Goal: Transaction & Acquisition: Book appointment/travel/reservation

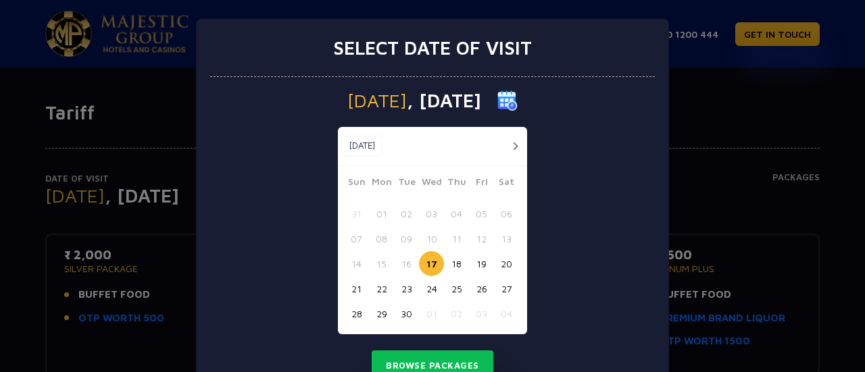
click at [401, 312] on button "30" at bounding box center [406, 313] width 25 height 25
click at [375, 312] on button "29" at bounding box center [381, 313] width 25 height 25
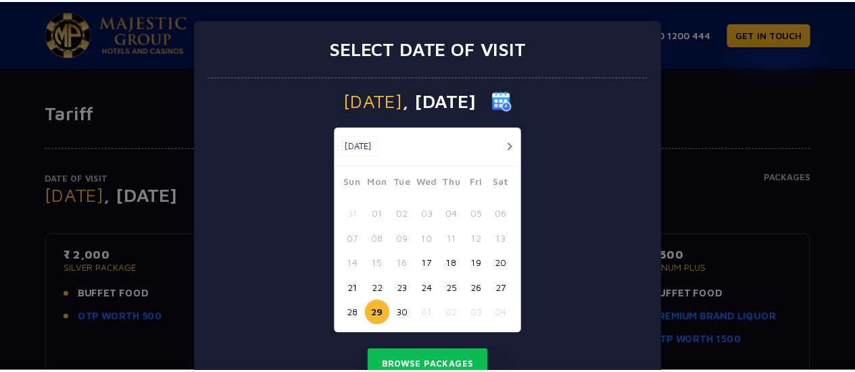
scroll to position [55, 0]
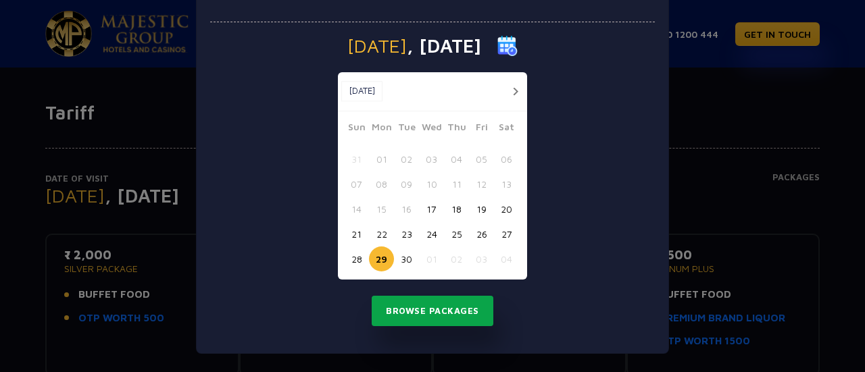
click at [434, 312] on button "Browse Packages" at bounding box center [433, 311] width 122 height 31
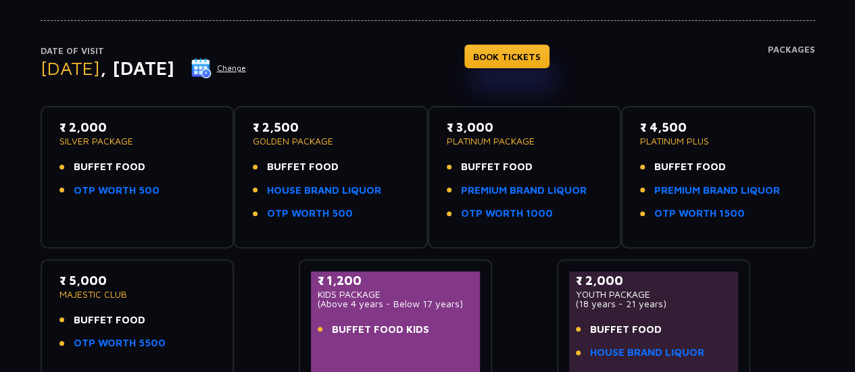
scroll to position [129, 0]
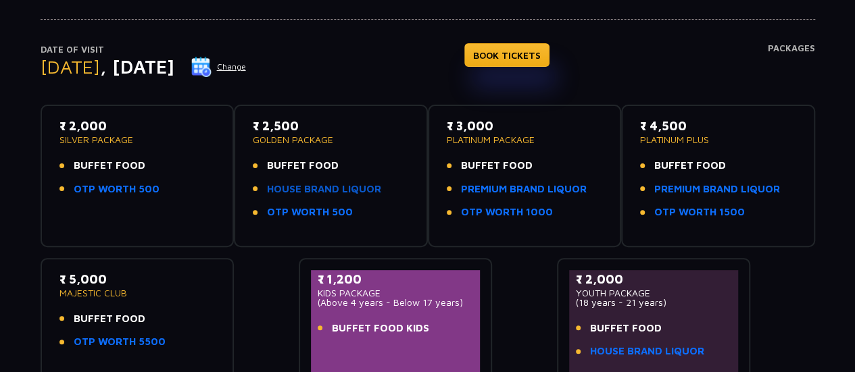
click at [326, 186] on link "HOUSE BRAND LIQUOR" at bounding box center [324, 190] width 114 height 16
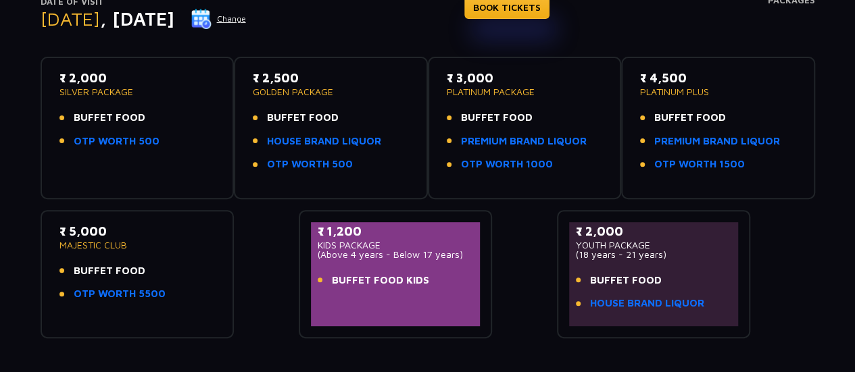
scroll to position [155, 0]
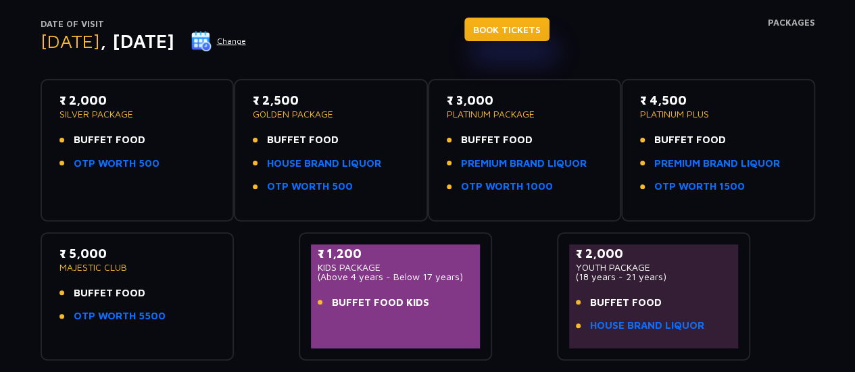
click at [547, 27] on link "BOOK TICKETS" at bounding box center [506, 30] width 85 height 24
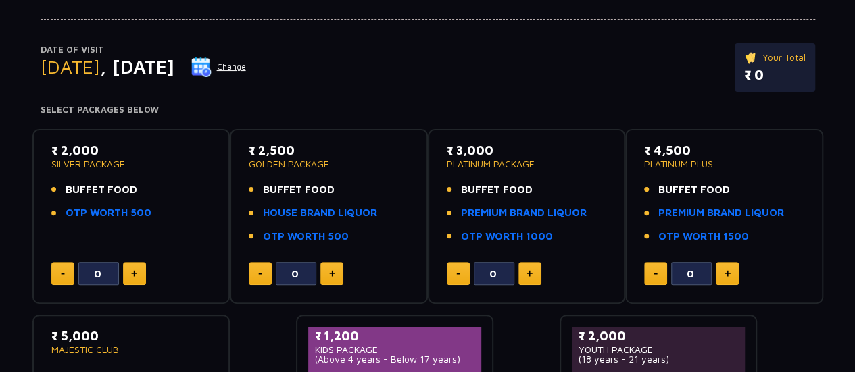
scroll to position [130, 0]
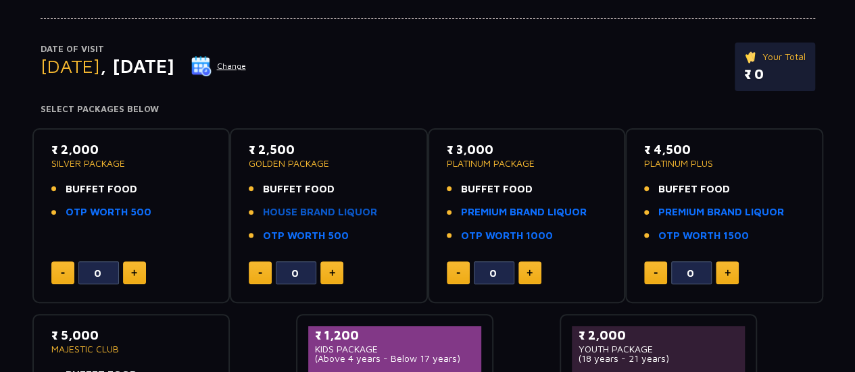
click at [327, 213] on link "HOUSE BRAND LIQUOR" at bounding box center [320, 213] width 114 height 16
click at [132, 273] on img at bounding box center [134, 273] width 6 height 7
type input "2"
click at [331, 270] on img at bounding box center [332, 273] width 6 height 7
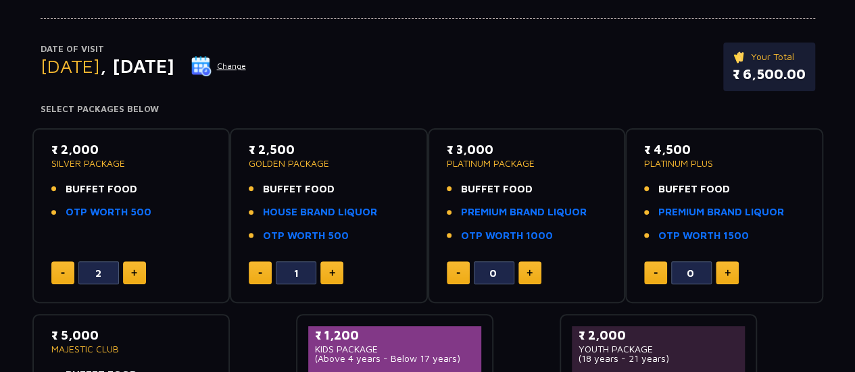
click at [331, 270] on img at bounding box center [332, 273] width 6 height 7
click at [257, 268] on button at bounding box center [260, 273] width 23 height 23
type input "0"
click at [530, 270] on img at bounding box center [529, 273] width 6 height 7
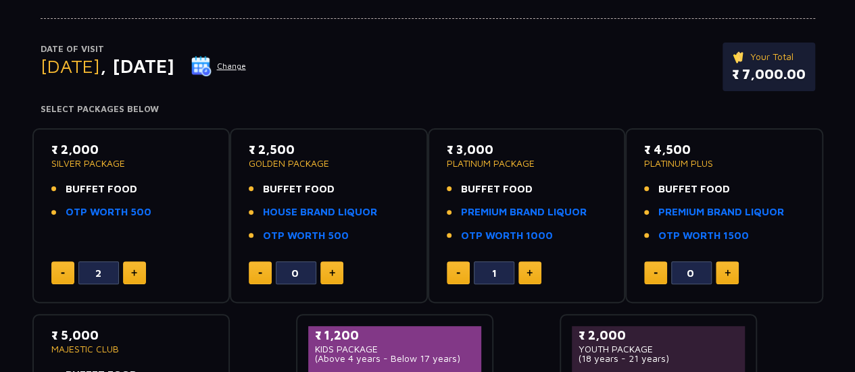
click at [530, 270] on img at bounding box center [529, 273] width 6 height 7
type input "2"
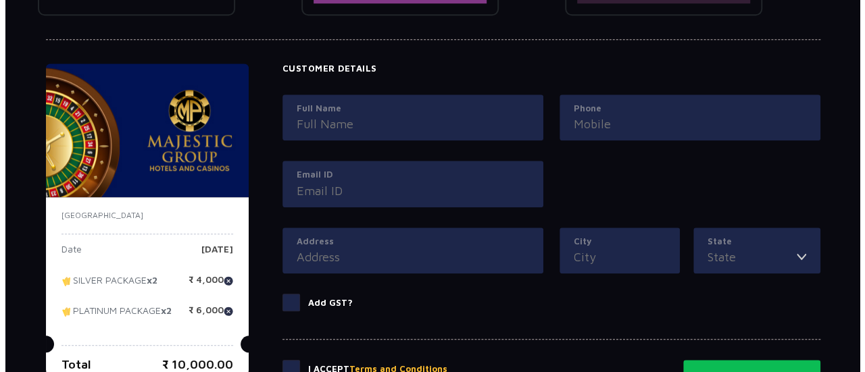
scroll to position [589, 0]
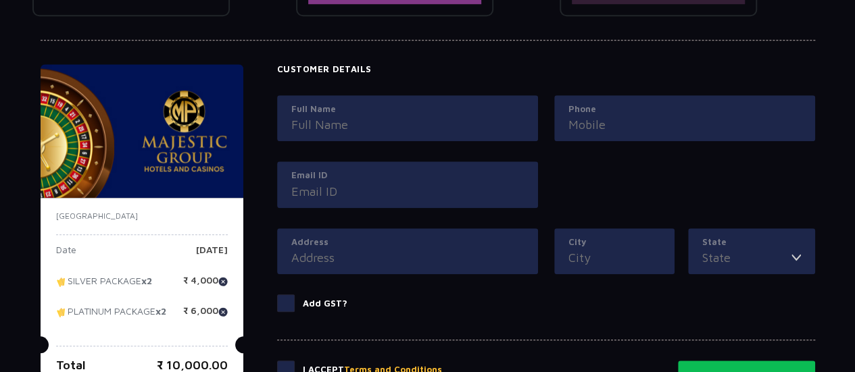
click at [419, 114] on div "Full Name" at bounding box center [407, 118] width 261 height 47
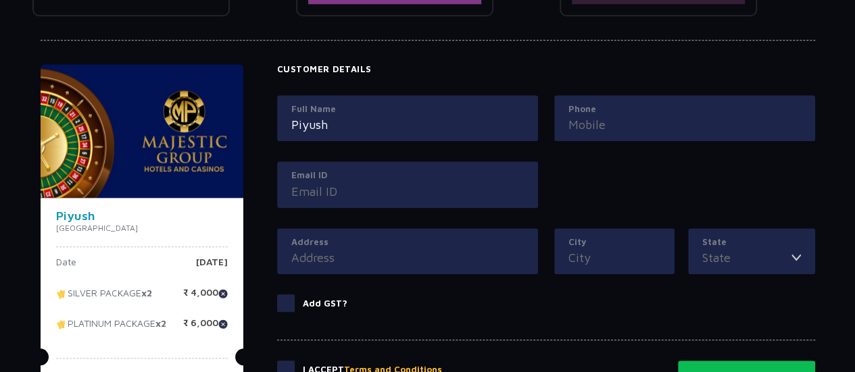
type input "Piyush"
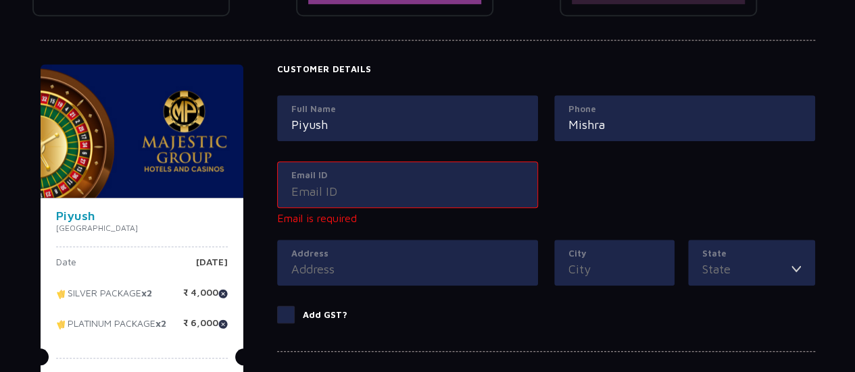
drag, startPoint x: 616, startPoint y: 125, endPoint x: 522, endPoint y: 56, distance: 117.0
click at [522, 56] on div "Piyush India Date Monday, 29 Sep 2025 SILVER PACKAGE x2 ₹ 4,000 PLATINUM PACKAG…" at bounding box center [427, 209] width 791 height 387
click at [607, 125] on input "Mishra" at bounding box center [684, 125] width 232 height 18
type input "M"
click at [373, 121] on input "Piyush" at bounding box center [407, 125] width 232 height 18
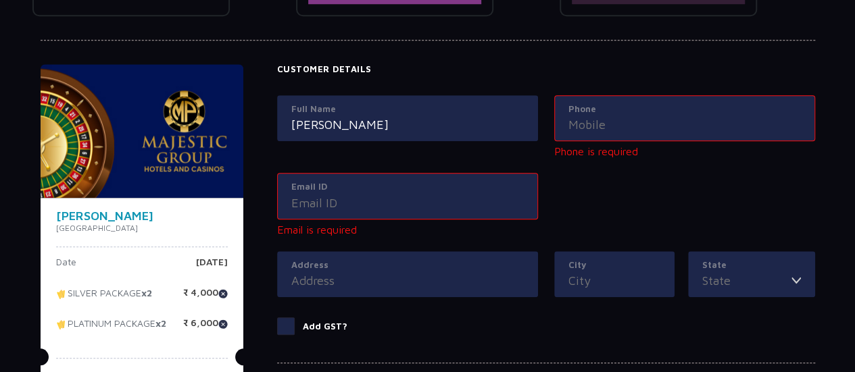
type input "Piyush Mishra"
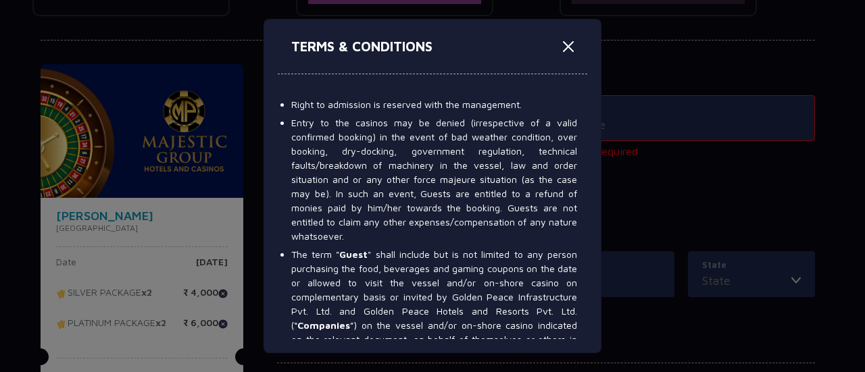
scroll to position [5, 0]
click at [572, 47] on button "Close" at bounding box center [568, 47] width 22 height 22
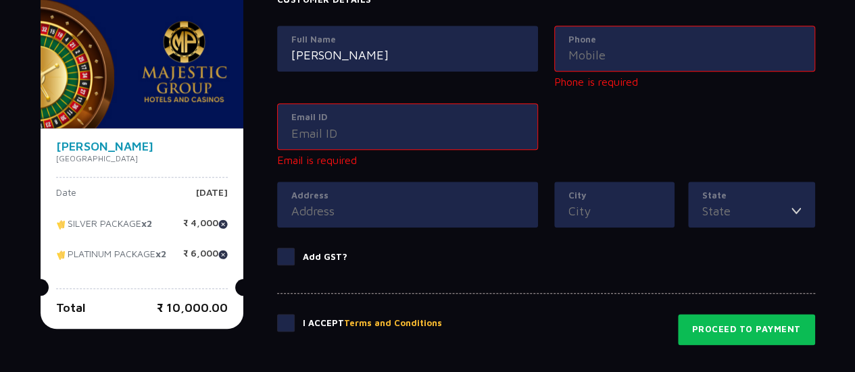
scroll to position [662, 0]
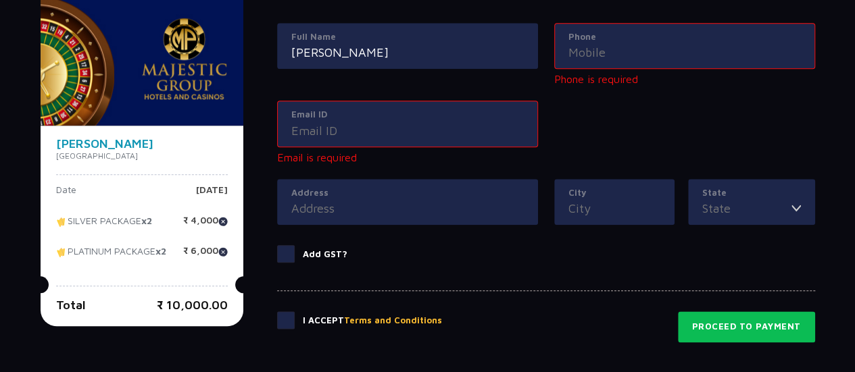
click at [601, 47] on input "Phone" at bounding box center [684, 52] width 232 height 18
